Goal: Register for event/course

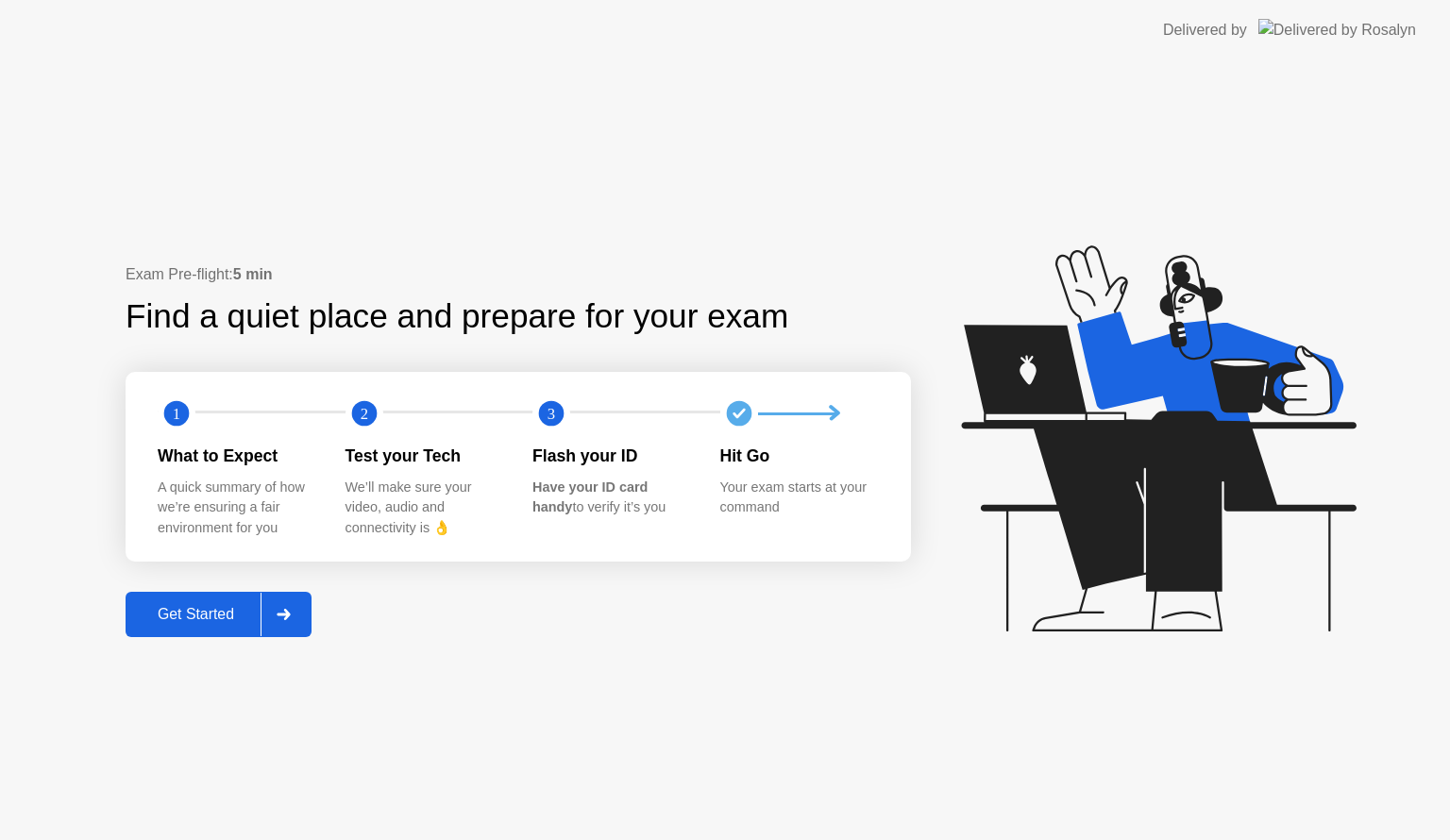
click at [253, 618] on div "Get Started" at bounding box center [196, 614] width 129 height 17
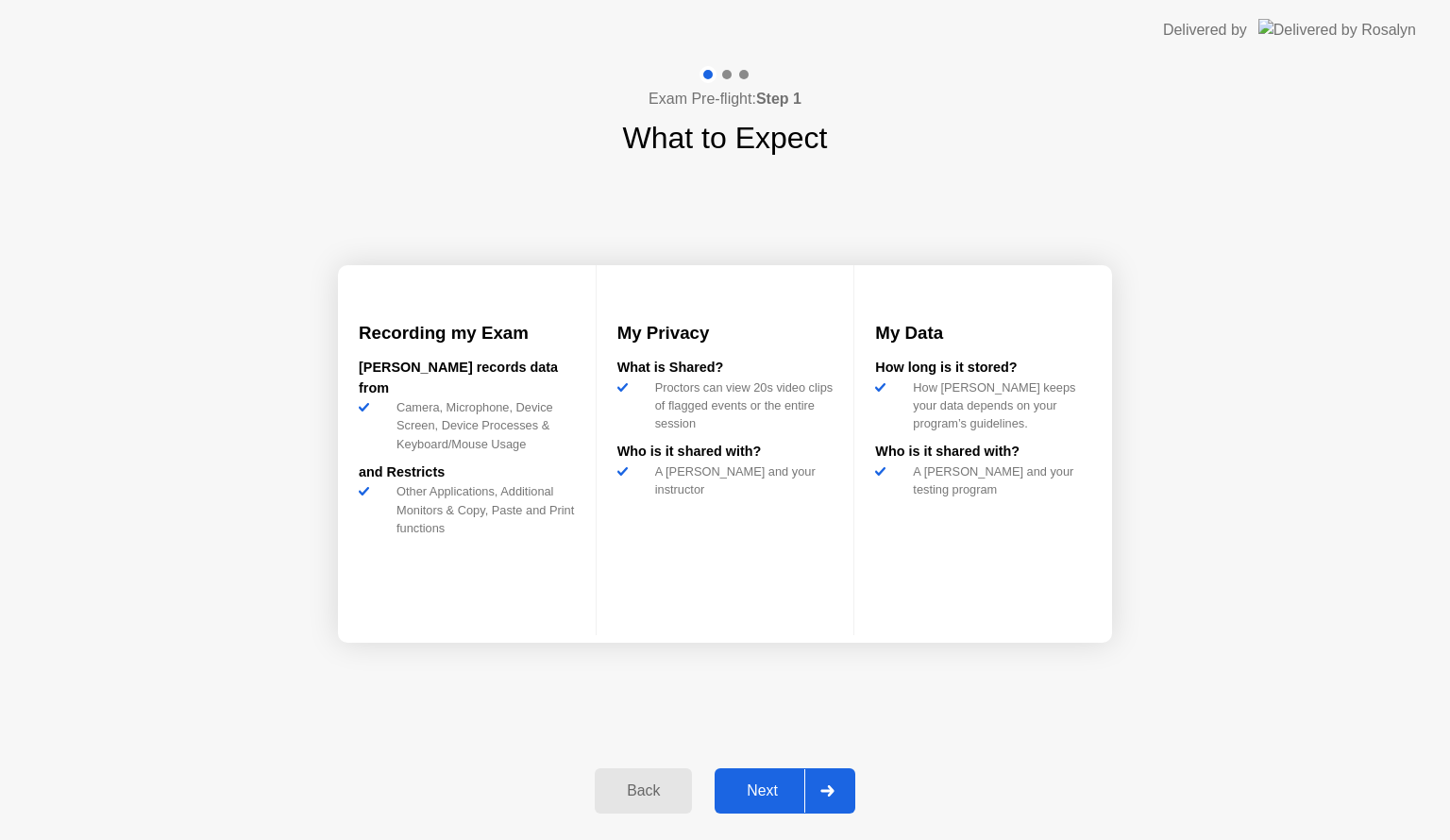
click at [730, 773] on button "Next" at bounding box center [785, 791] width 140 height 45
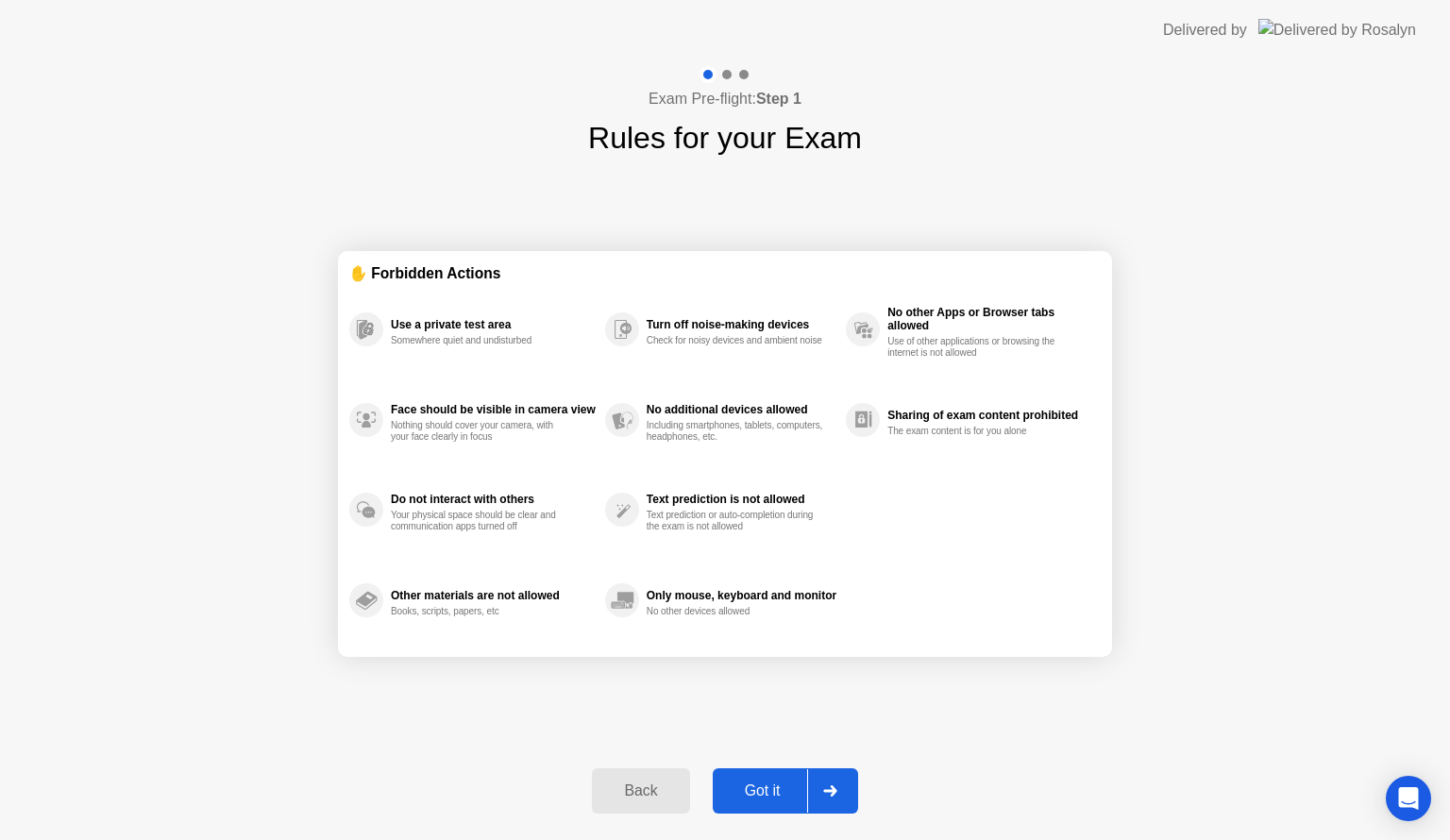
click at [730, 773] on button "Got it" at bounding box center [785, 791] width 145 height 45
select select "**********"
select select "*******"
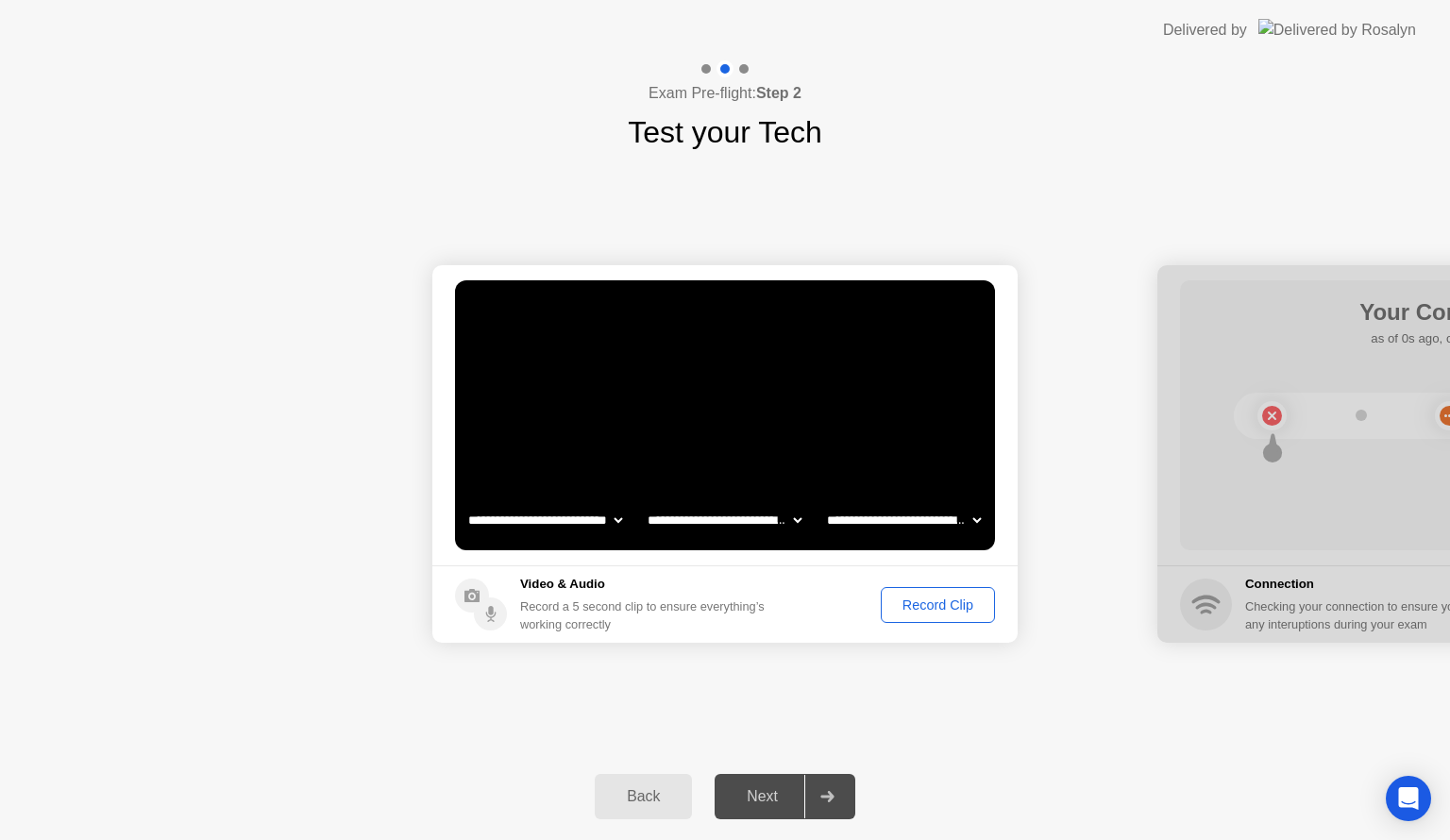
click at [939, 597] on div "Record Clip" at bounding box center [938, 604] width 101 height 15
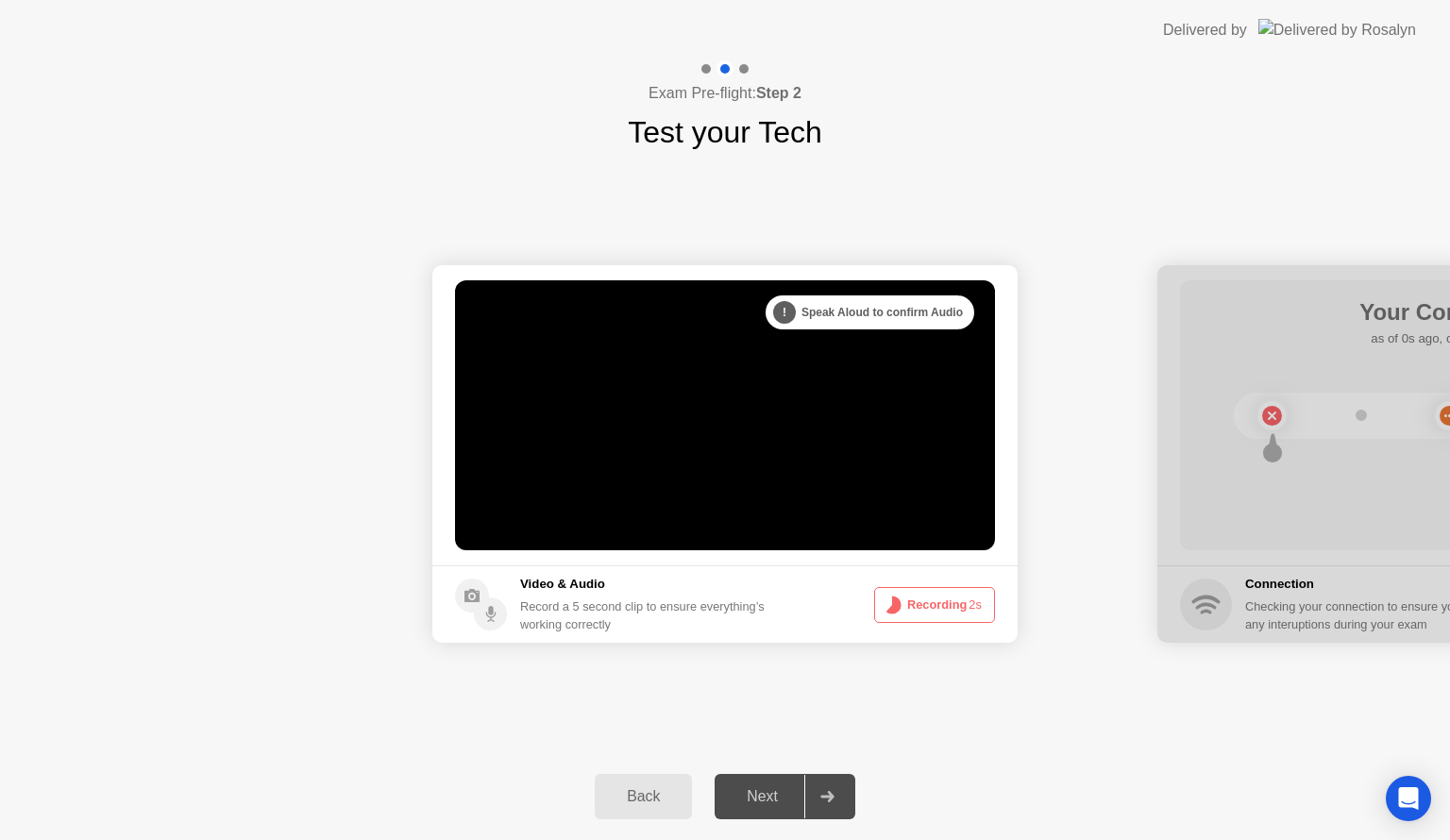
click at [938, 602] on button "Recording 2s" at bounding box center [934, 605] width 121 height 36
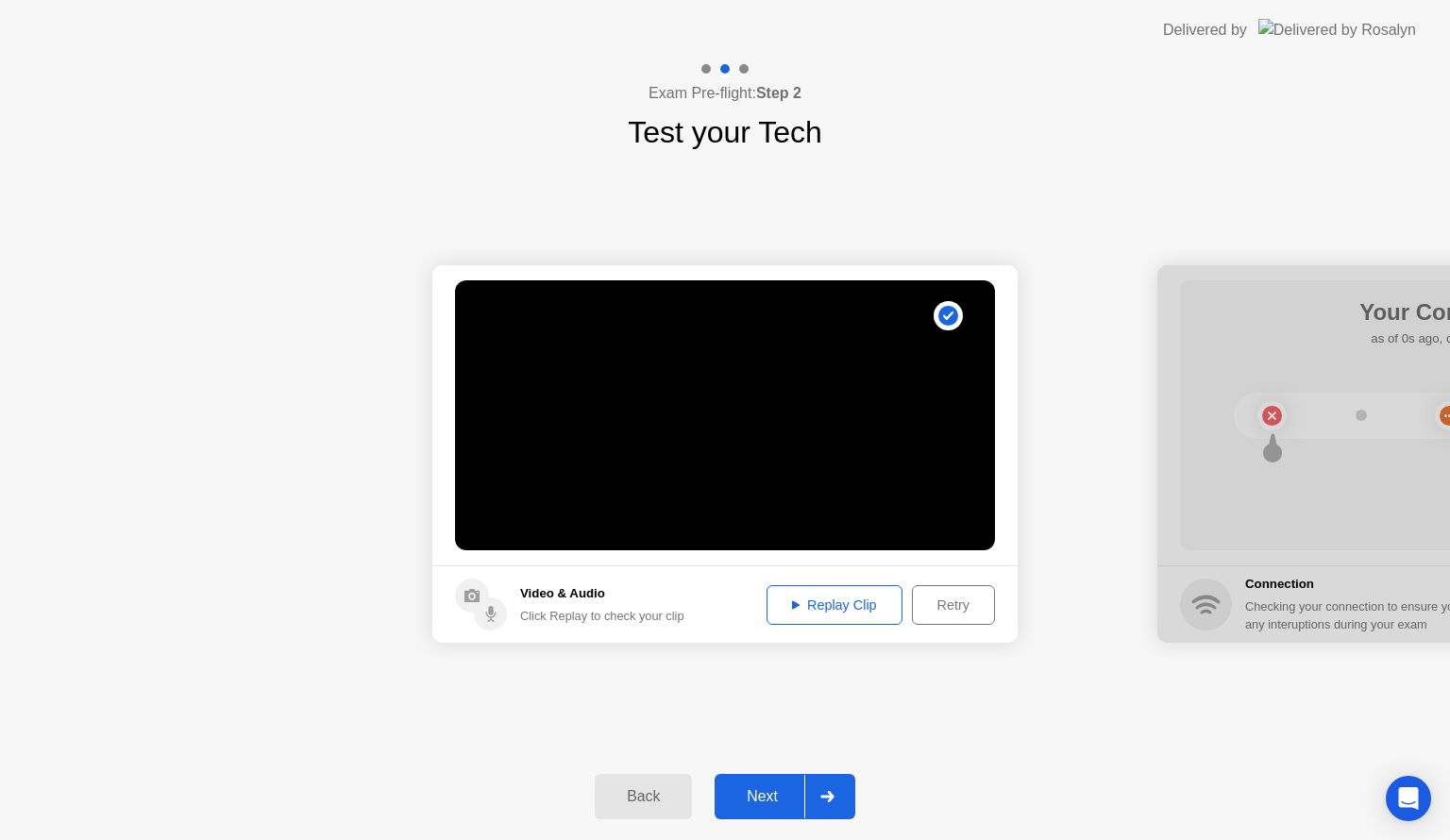
click at [853, 606] on div "Replay Clip" at bounding box center [834, 604] width 123 height 15
click at [780, 815] on button "Next" at bounding box center [785, 797] width 140 height 45
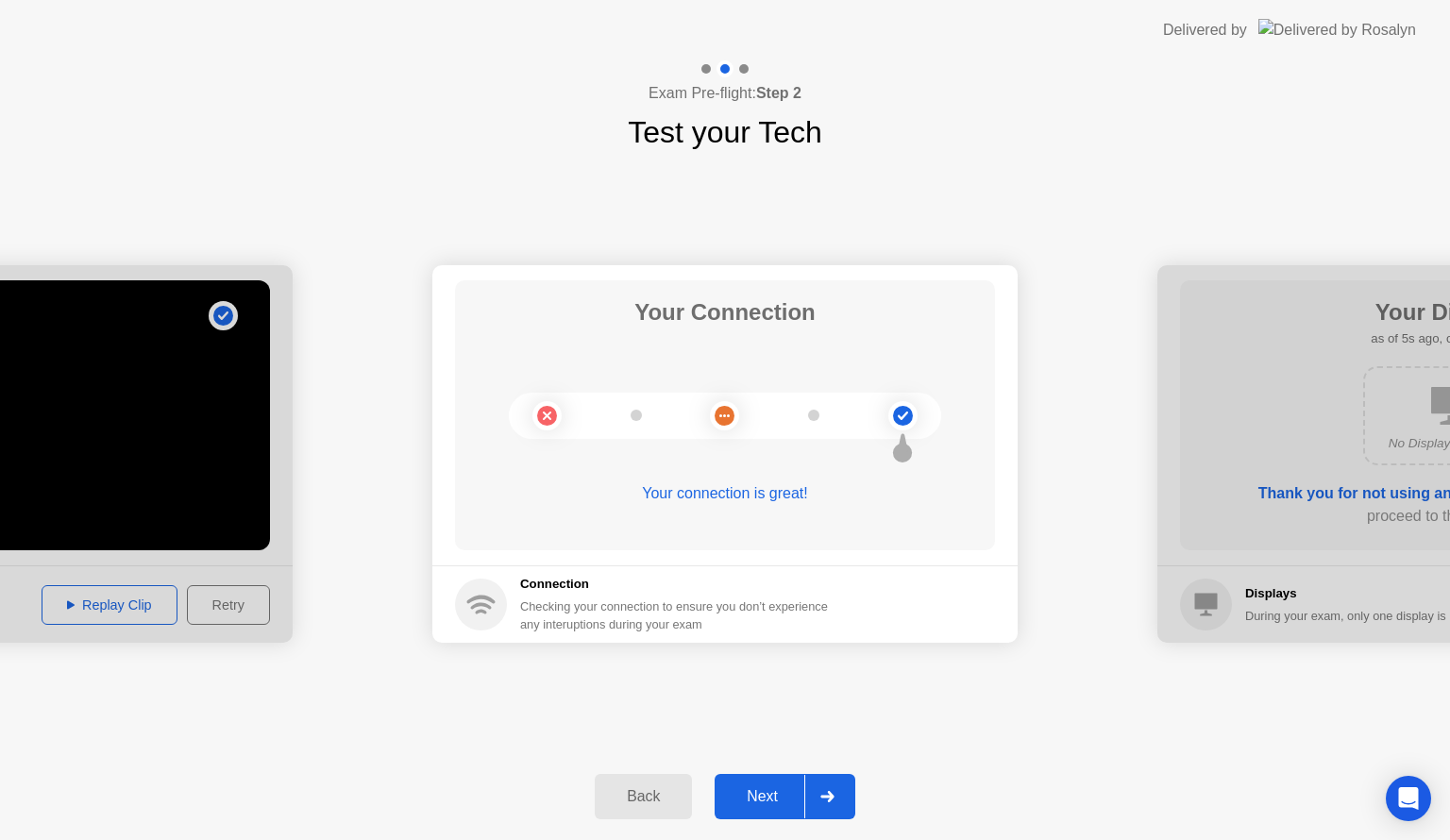
click at [815, 795] on div at bounding box center [827, 797] width 45 height 43
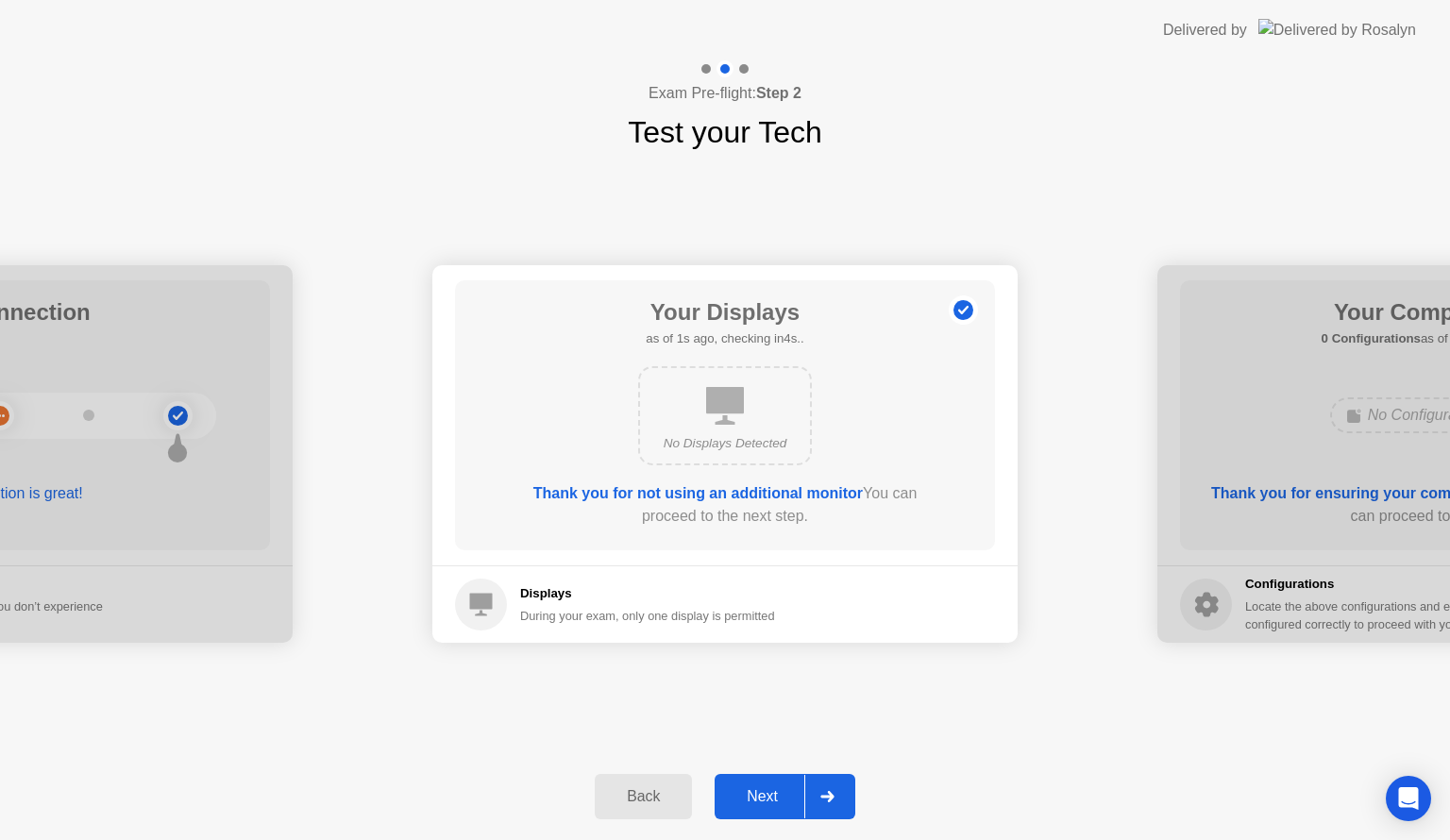
click at [815, 795] on div at bounding box center [827, 797] width 45 height 43
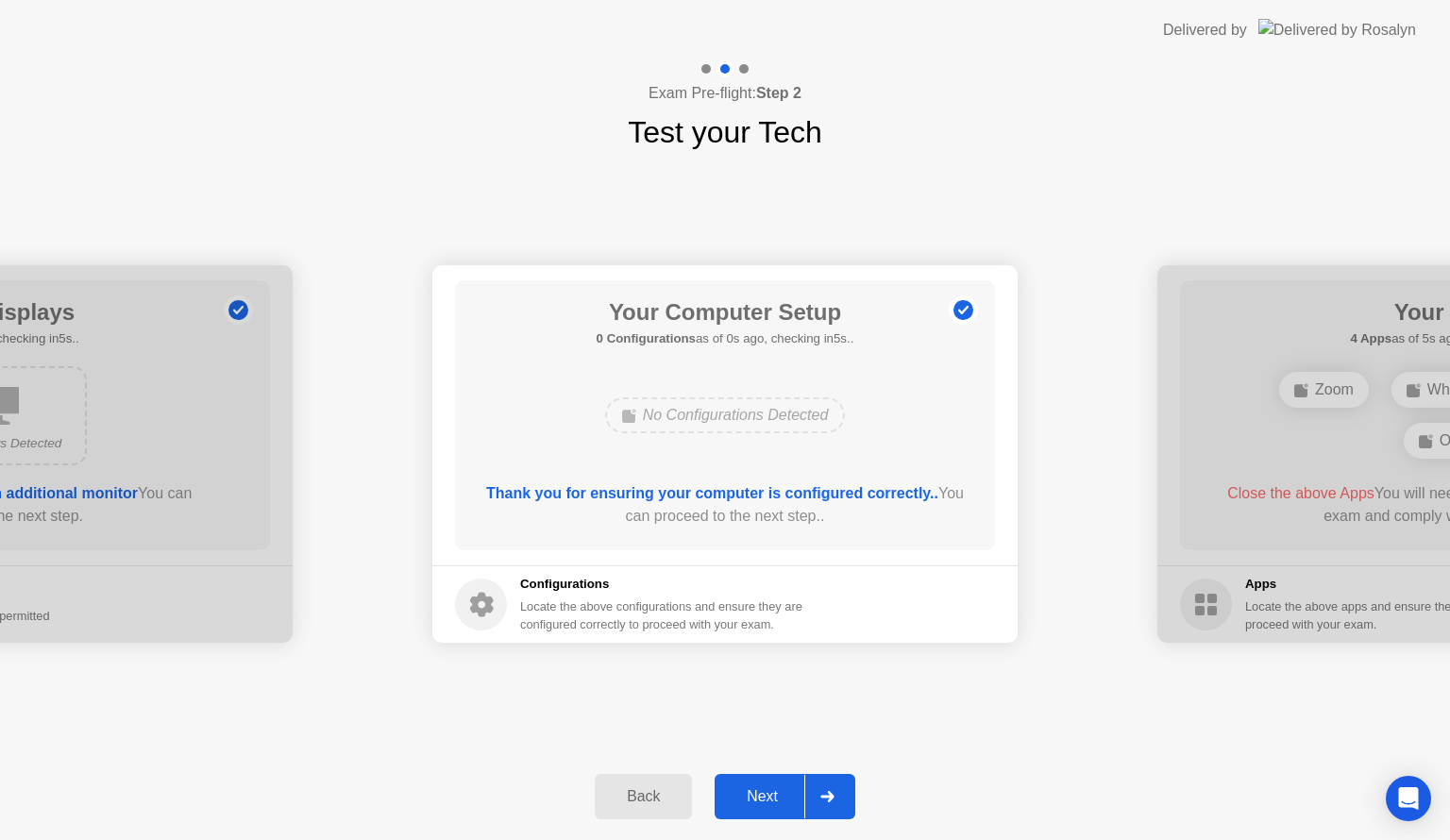
click at [815, 795] on div at bounding box center [827, 797] width 45 height 43
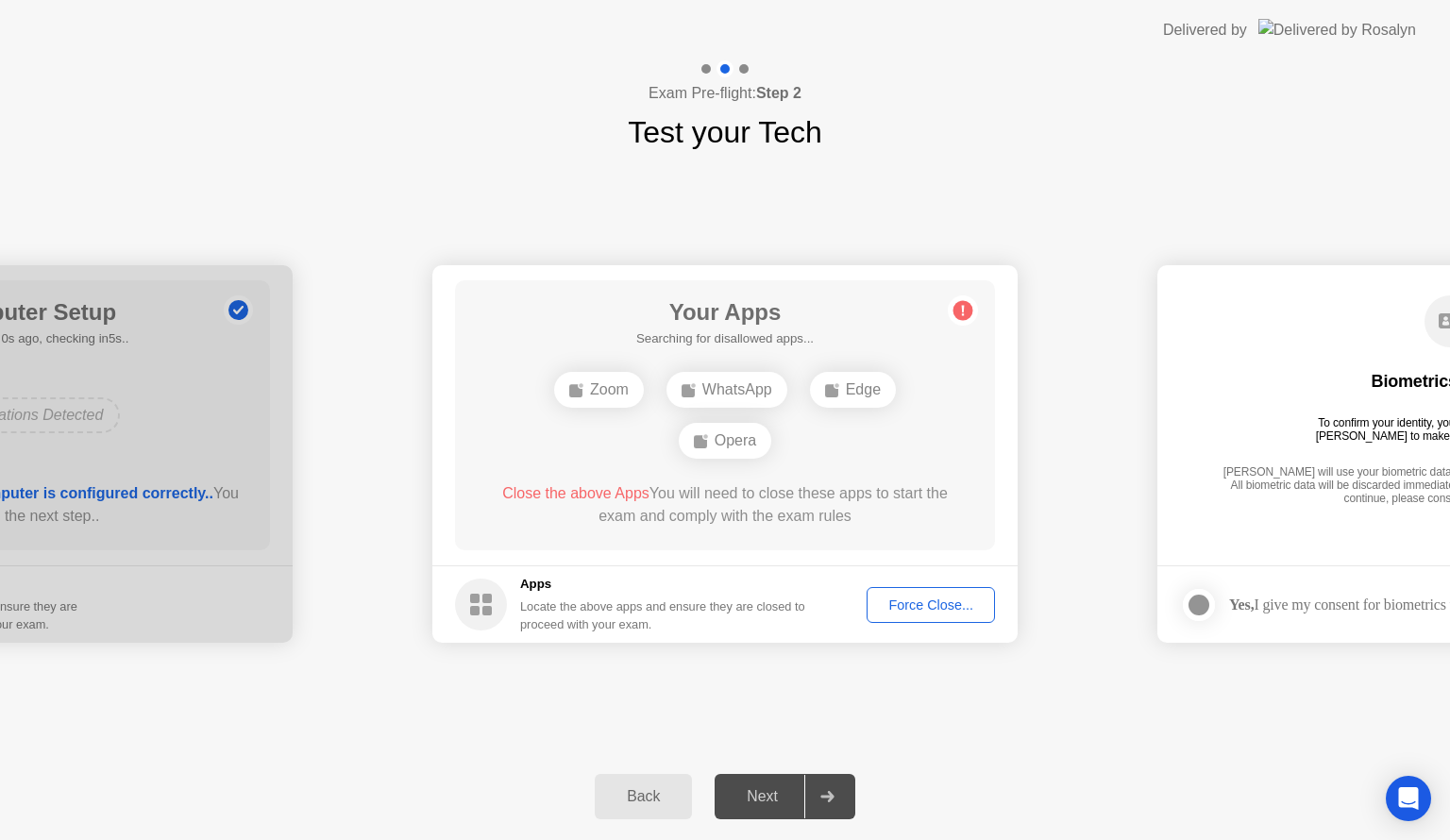
click at [976, 610] on div "Force Close..." at bounding box center [930, 604] width 115 height 15
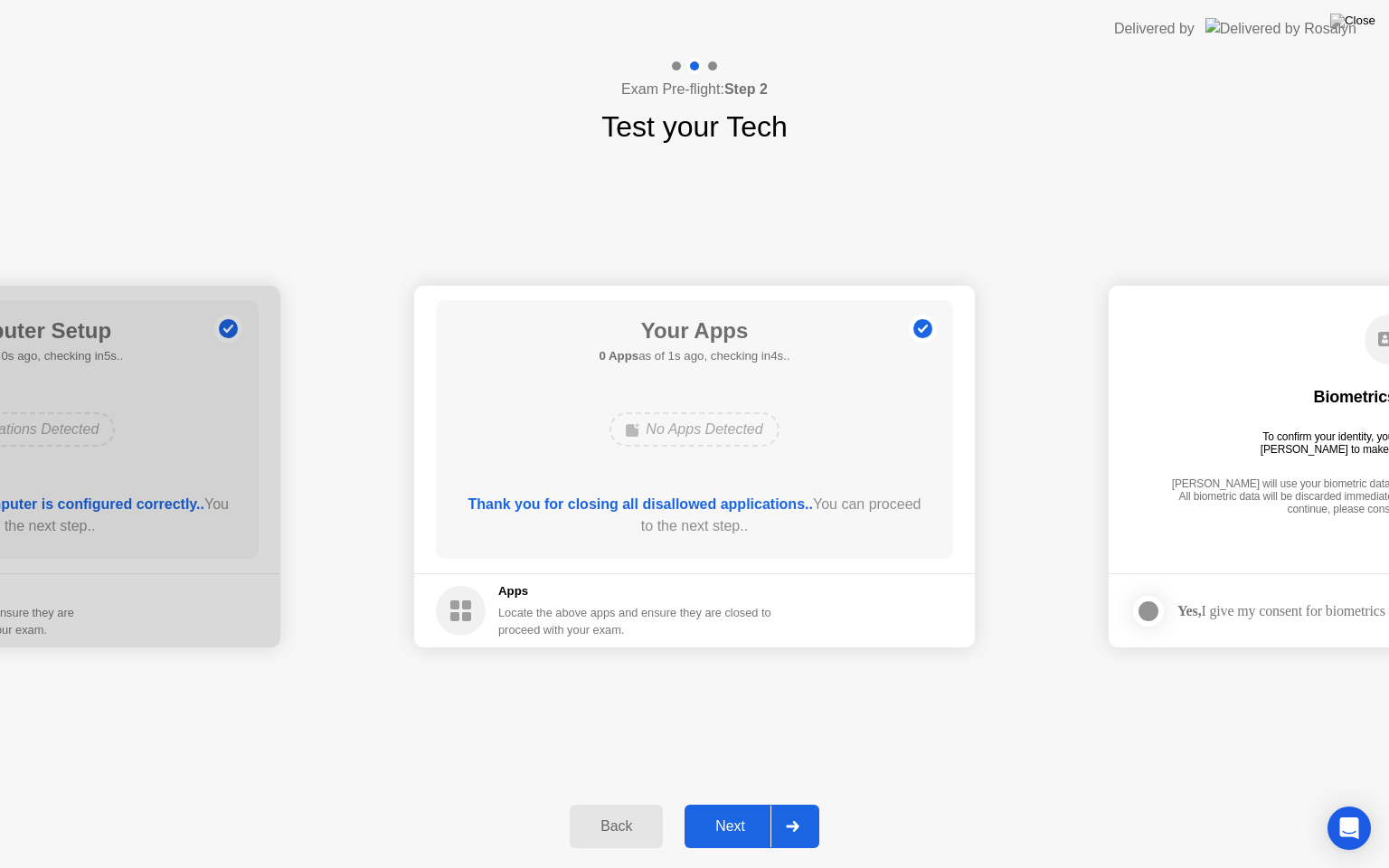
click at [757, 804] on button "Next" at bounding box center [752, 826] width 134 height 44
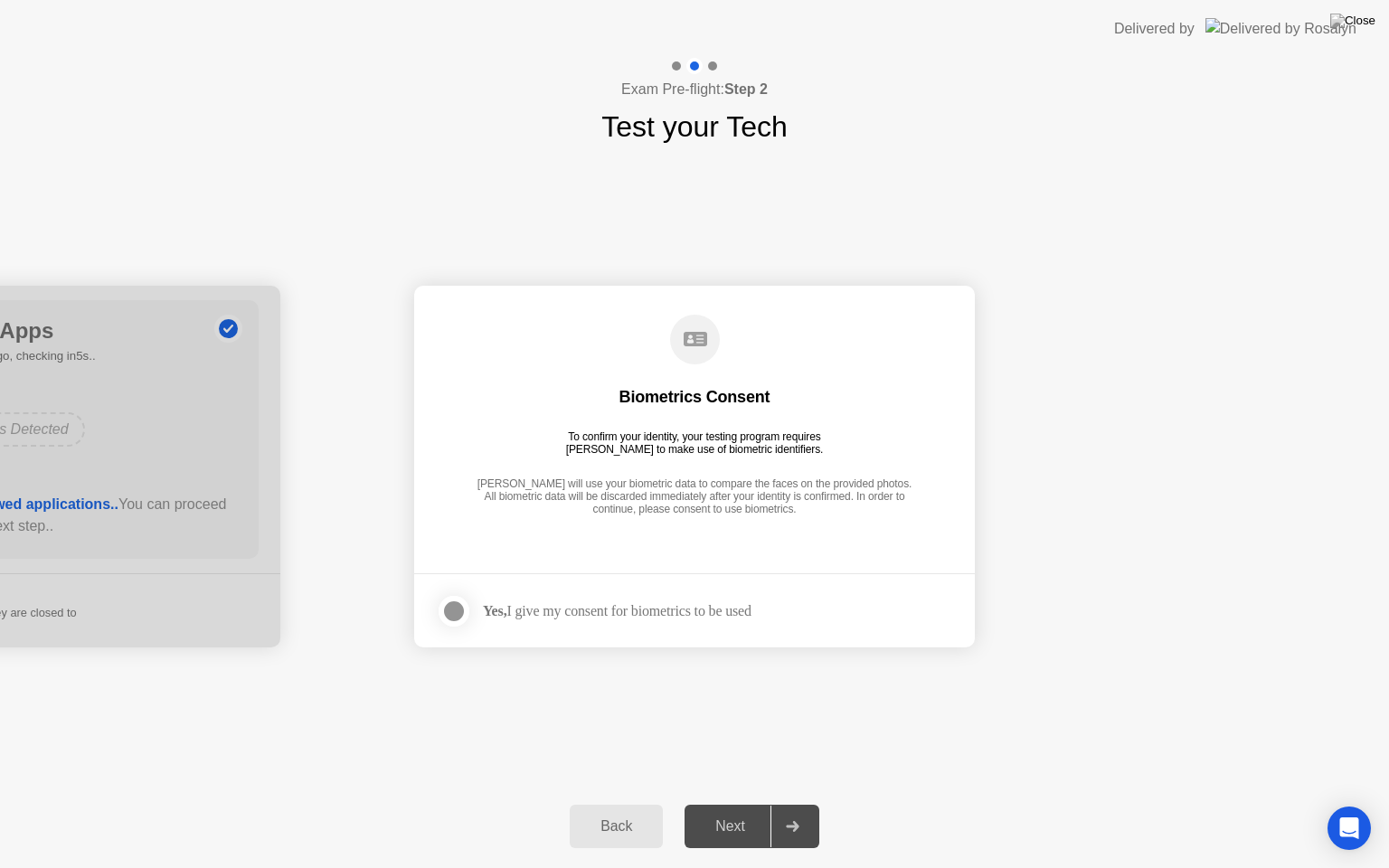
click at [712, 606] on div "Yes, I give my consent for biometrics to be used" at bounding box center [617, 611] width 269 height 17
click at [455, 604] on div at bounding box center [454, 611] width 22 height 22
click at [759, 804] on div "Next" at bounding box center [730, 825] width 80 height 16
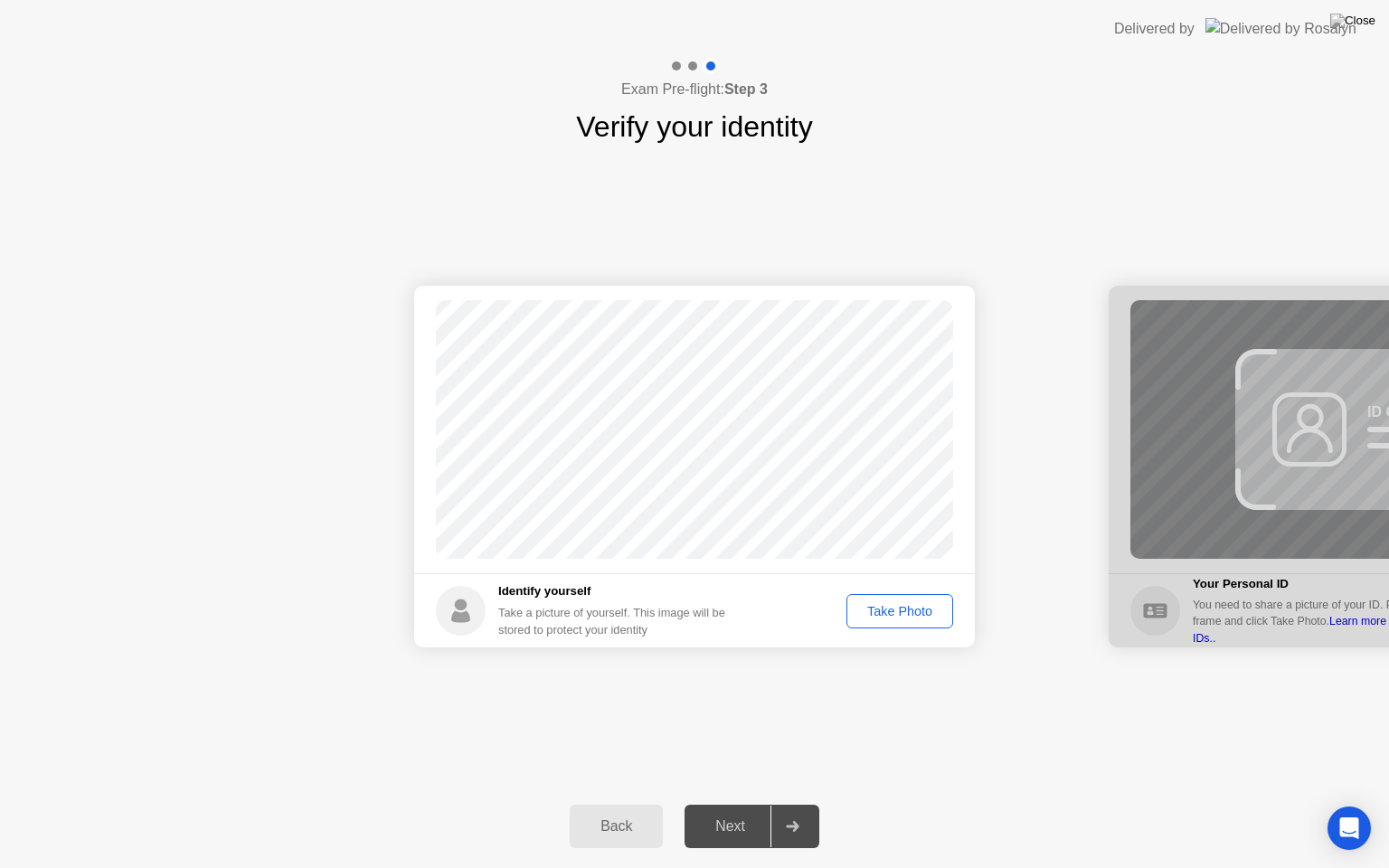
click at [897, 608] on div "Take Photo" at bounding box center [899, 611] width 94 height 14
click at [890, 613] on div "Retake" at bounding box center [911, 611] width 70 height 14
click at [904, 618] on div "Take Photo" at bounding box center [899, 611] width 94 height 14
click at [765, 804] on button "Next" at bounding box center [752, 826] width 134 height 44
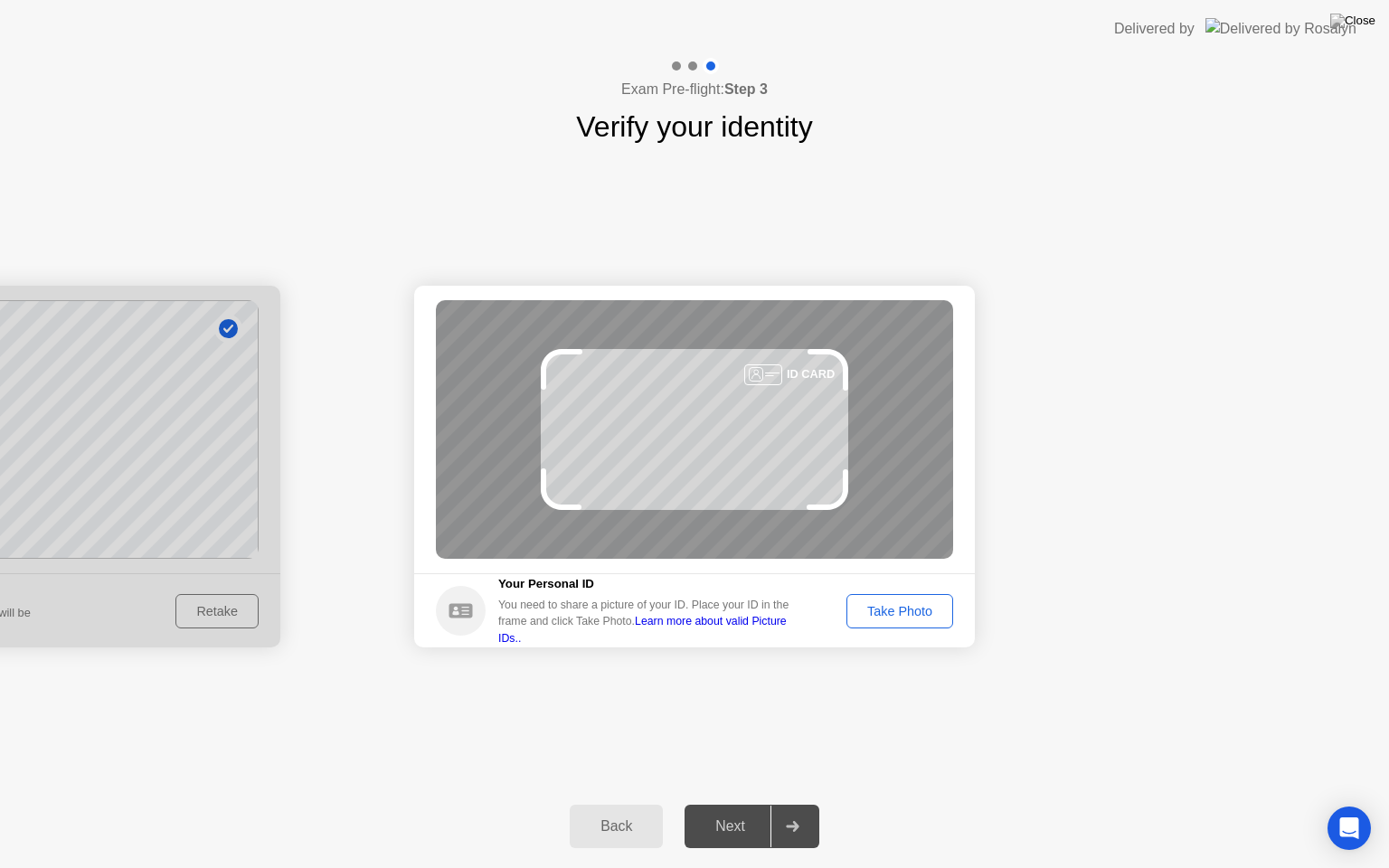
click at [920, 606] on div "Take Photo" at bounding box center [899, 611] width 94 height 14
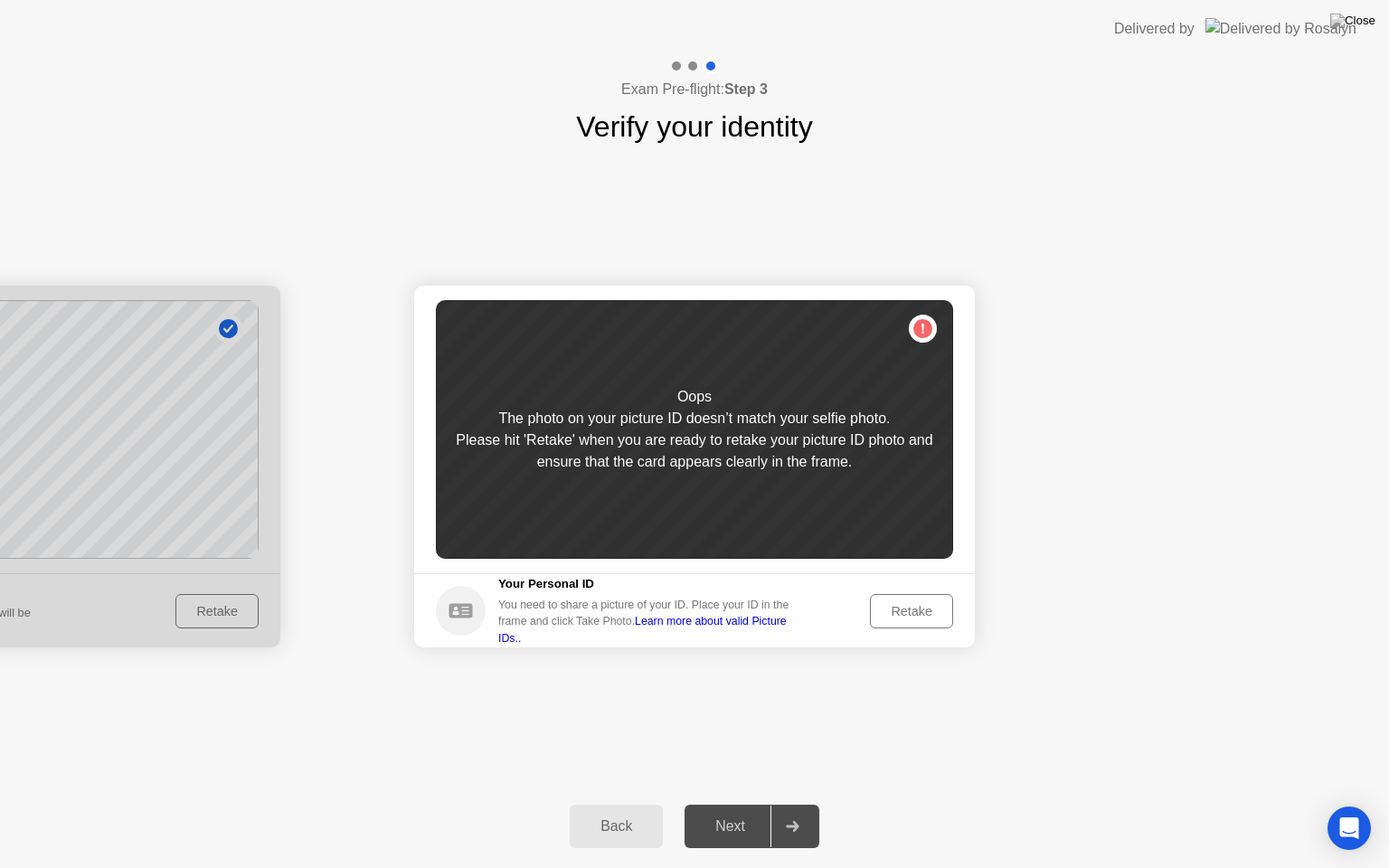
click at [920, 606] on div "Retake" at bounding box center [911, 611] width 70 height 14
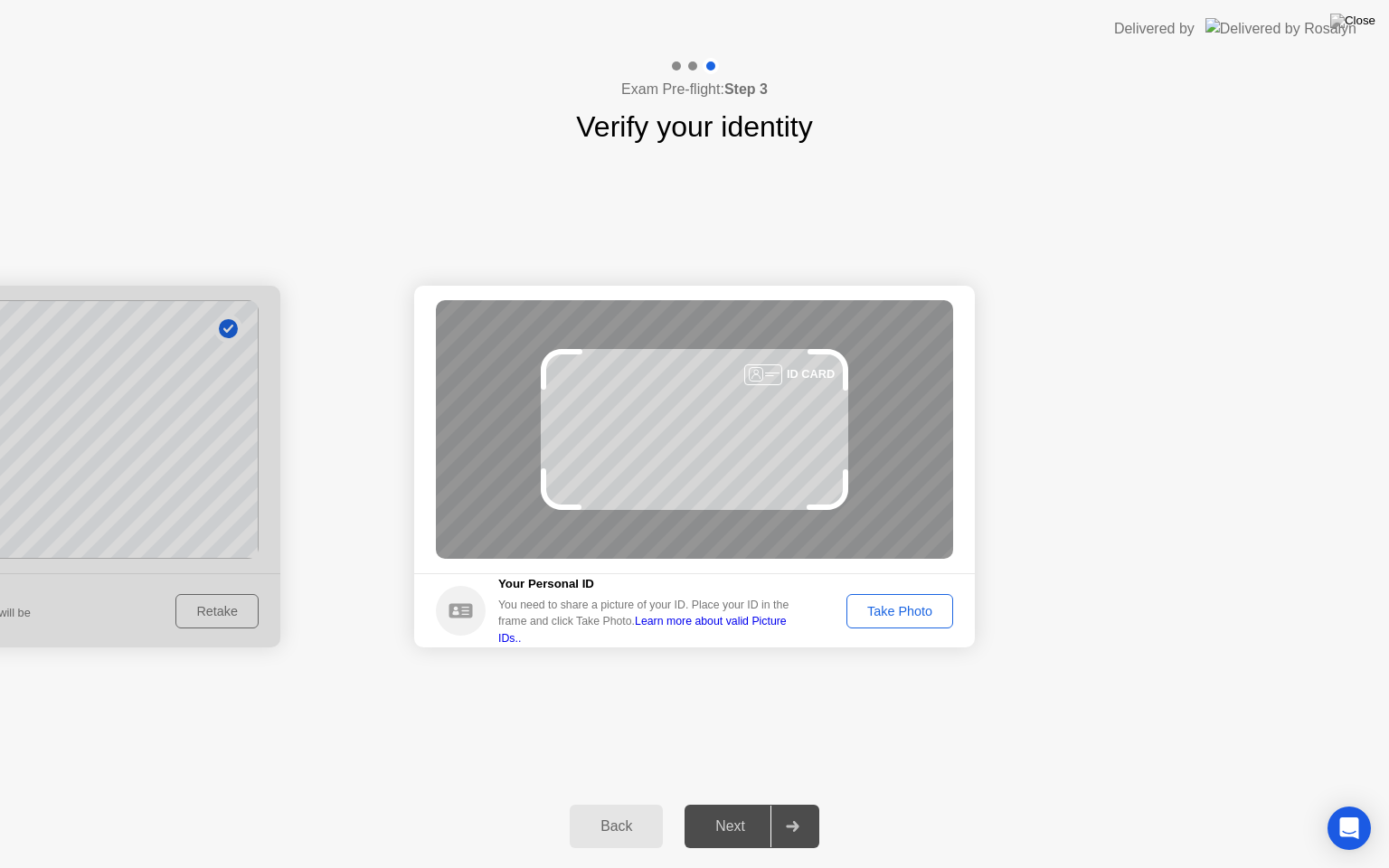
click at [920, 606] on div "Take Photo" at bounding box center [899, 611] width 94 height 14
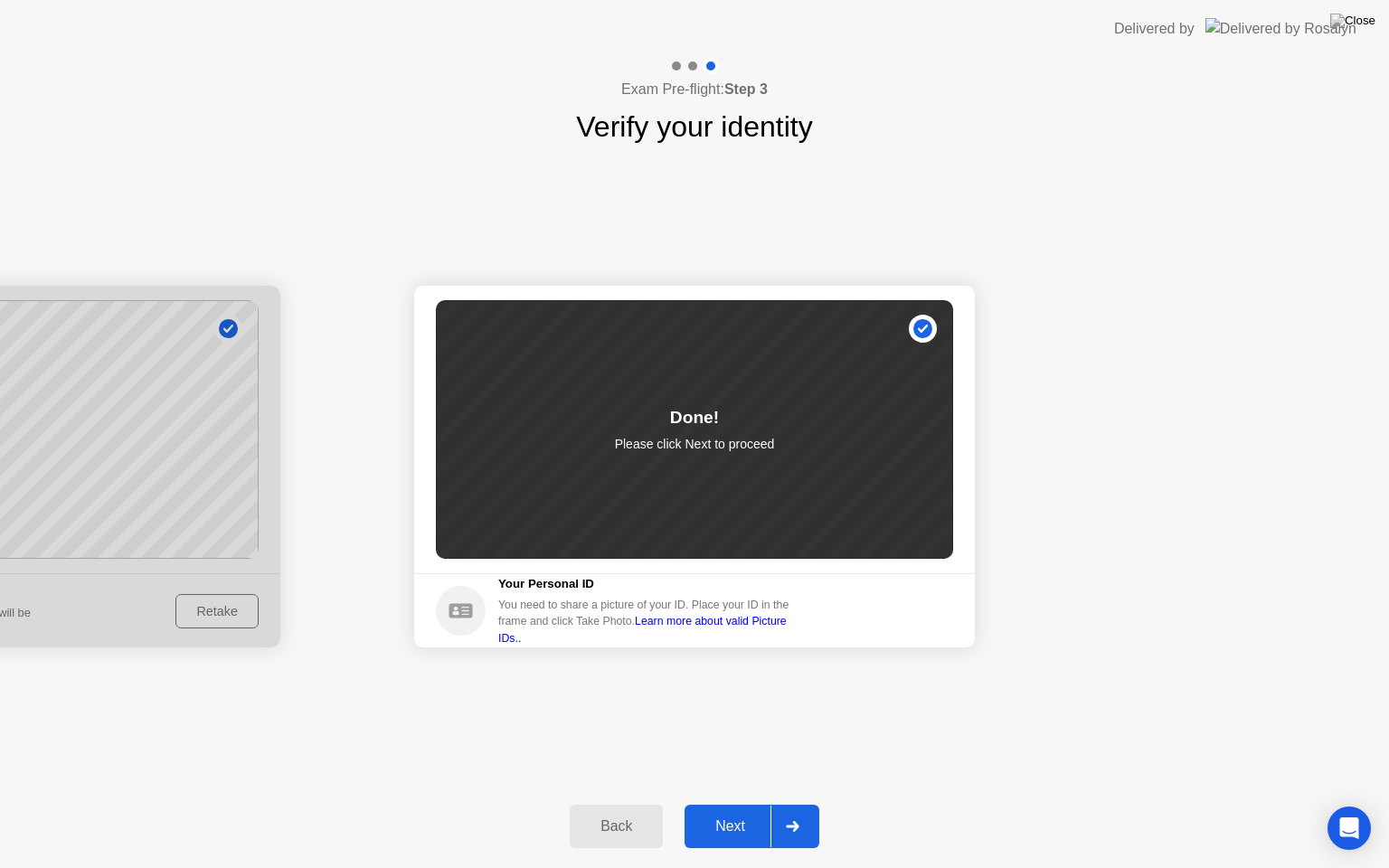
click at [783, 804] on div at bounding box center [792, 826] width 44 height 42
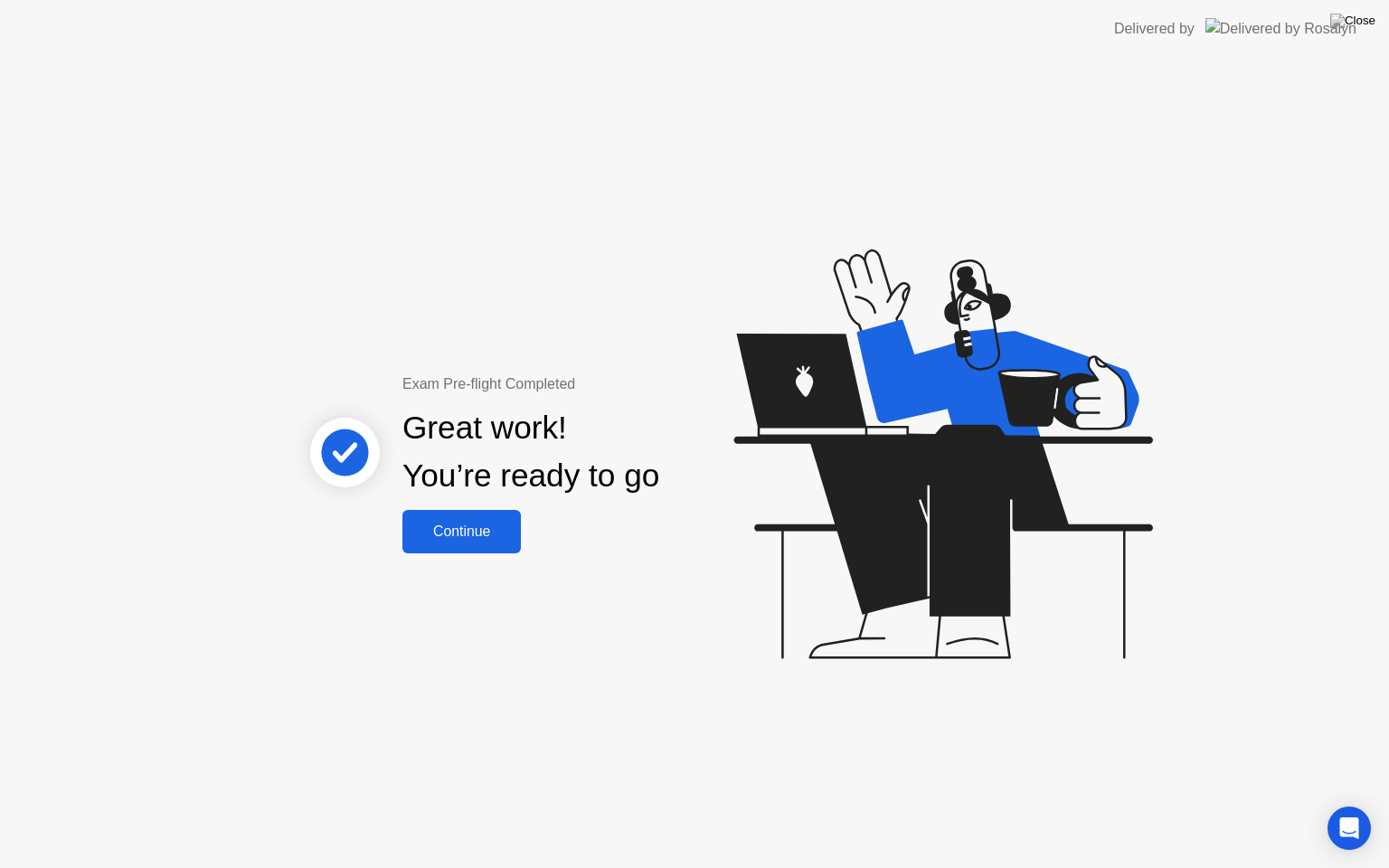
click at [491, 535] on div "Continue" at bounding box center [462, 531] width 108 height 16
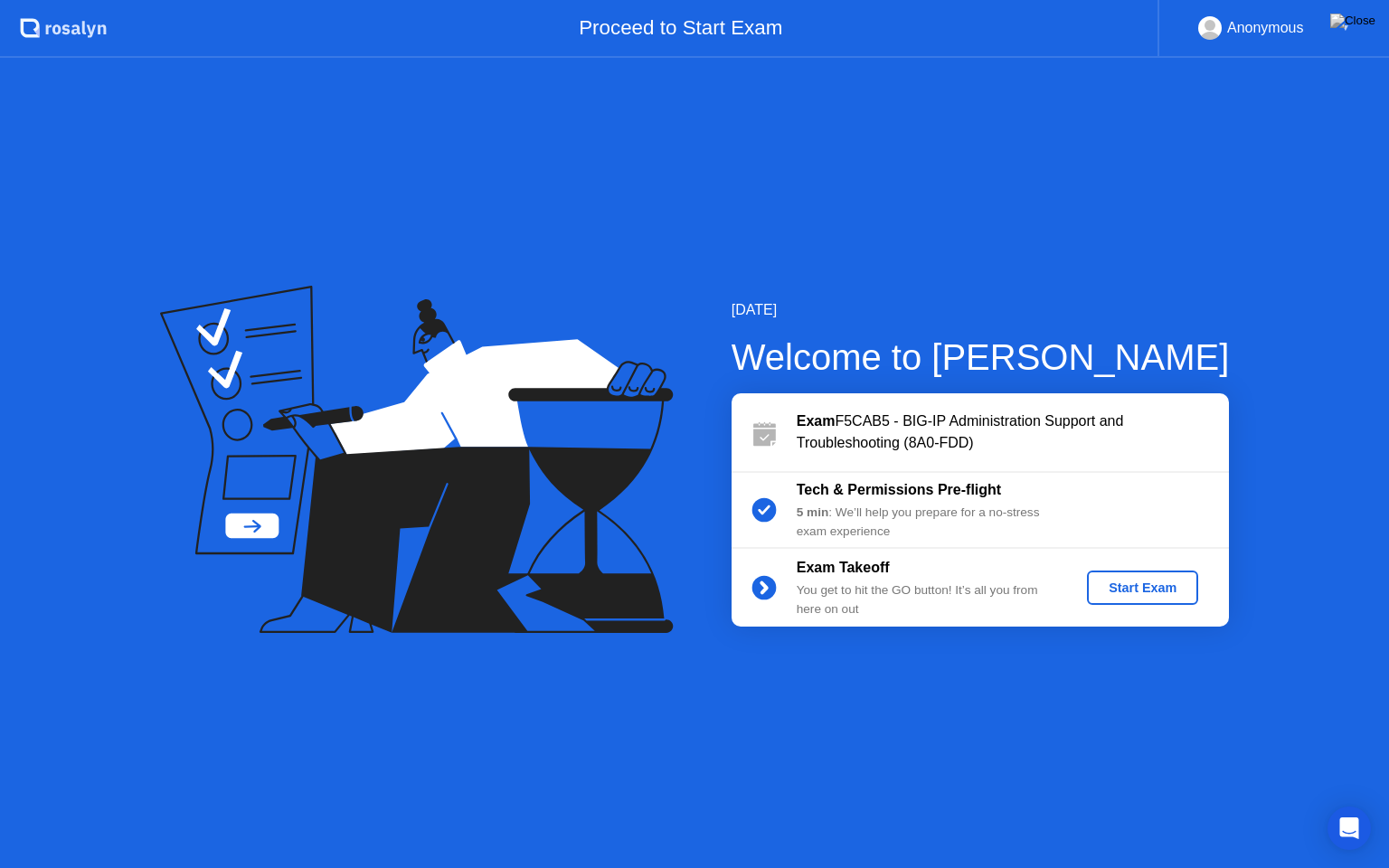
click at [1147, 583] on div "Start Exam" at bounding box center [1142, 587] width 97 height 14
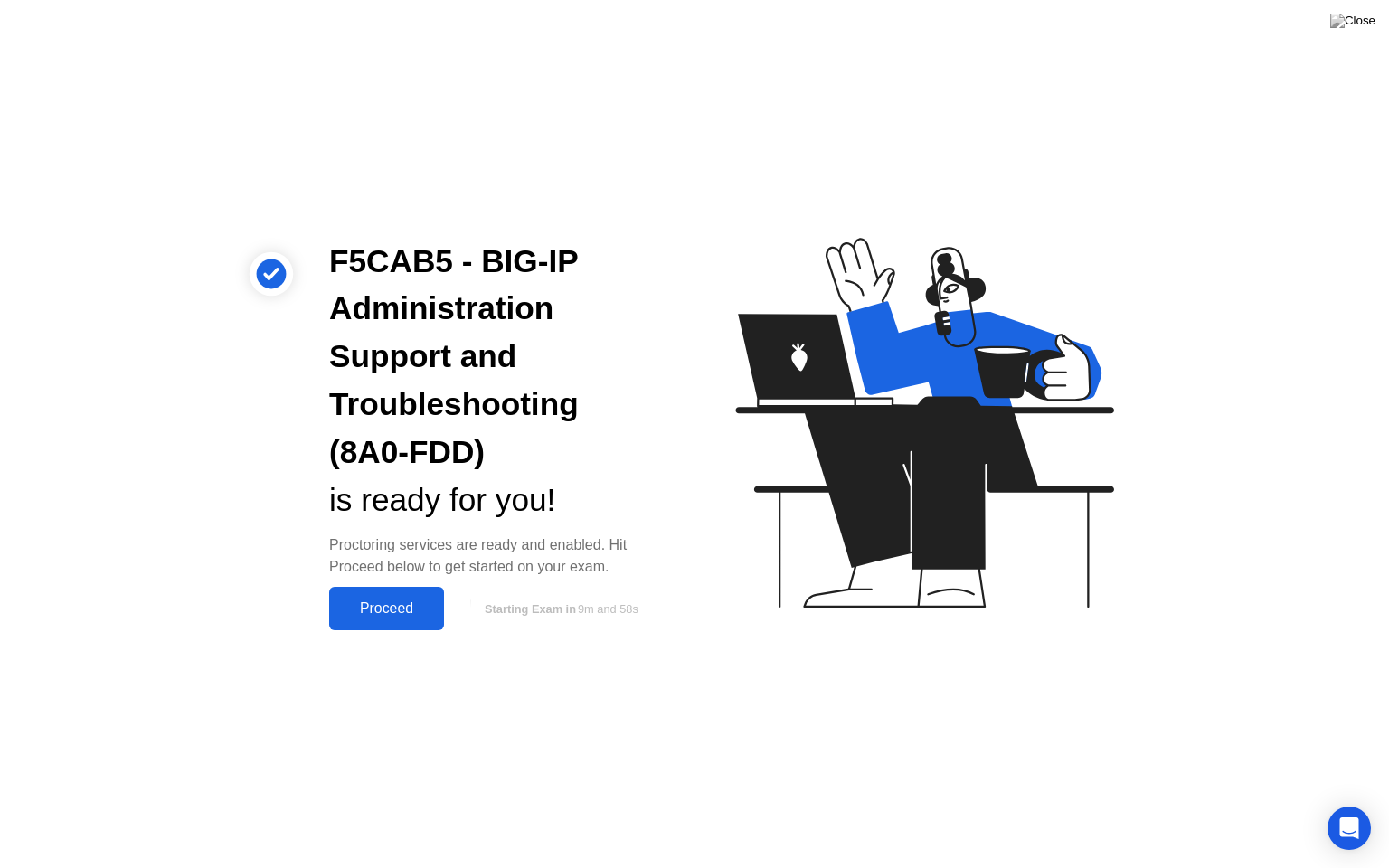
click at [408, 614] on div "Proceed" at bounding box center [386, 608] width 104 height 16
